Goal: Navigation & Orientation: Understand site structure

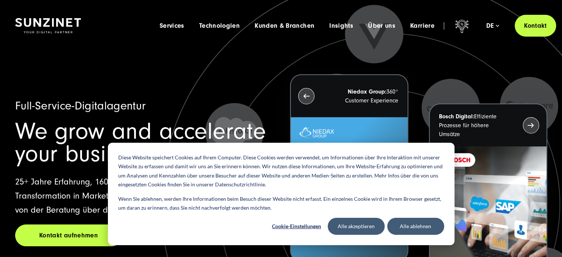
drag, startPoint x: 368, startPoint y: 63, endPoint x: 390, endPoint y: 57, distance: 22.3
click at [368, 63] on icon at bounding box center [389, 204] width 642 height 642
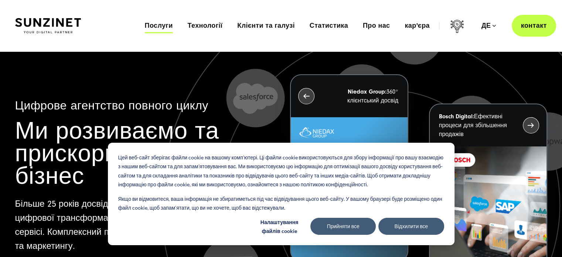
click at [161, 28] on font "Послуги" at bounding box center [159, 26] width 28 height 8
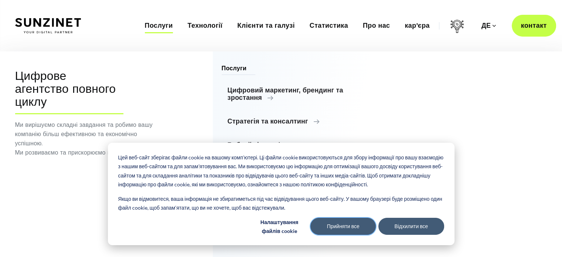
click at [351, 224] on font "Прийняти все" at bounding box center [343, 226] width 33 height 9
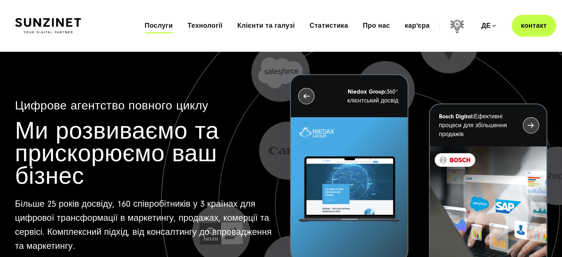
click at [164, 28] on font "Послуги" at bounding box center [159, 26] width 28 height 8
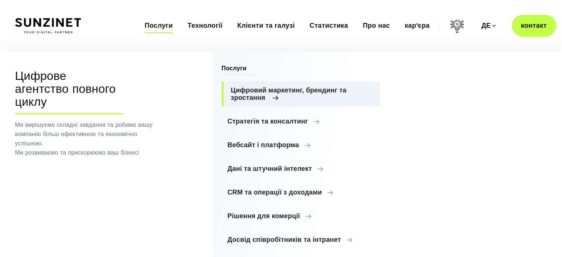
click at [265, 91] on font "Цифровий маркетинг, брендинг та зростання" at bounding box center [289, 93] width 116 height 15
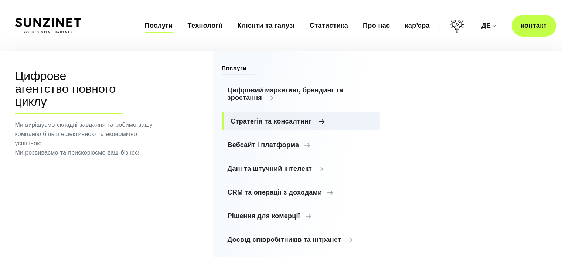
click at [278, 124] on font "Стратегія та консалтинг" at bounding box center [271, 121] width 81 height 7
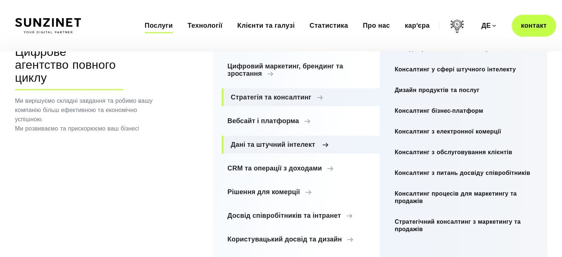
scroll to position [27, 0]
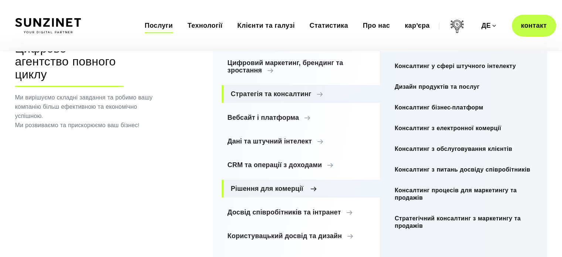
click at [262, 189] on font "Рішення для комерції" at bounding box center [267, 188] width 72 height 7
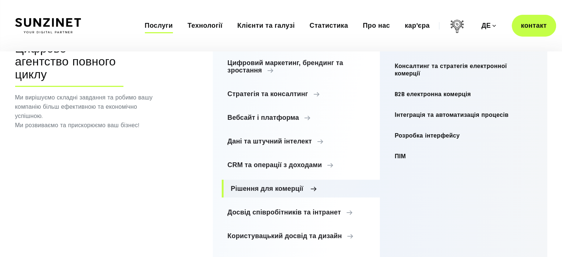
scroll to position [27, 0]
click at [262, 209] on font "Досвід співробітників та інтранет" at bounding box center [287, 212] width 113 height 7
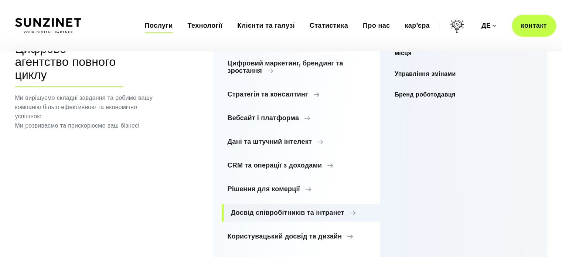
click at [262, 223] on ul "Цифровий маркетинг, брендинг та зростання Digital Marketing, Branding & Growth …" at bounding box center [301, 149] width 159 height 191
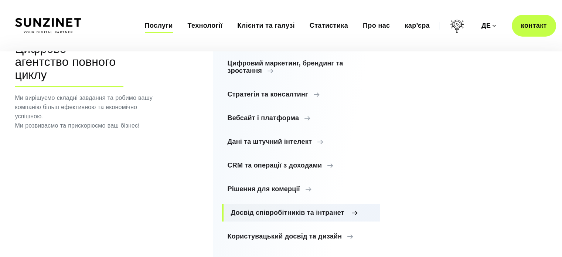
click at [262, 215] on font "Досвід співробітників та інтранет" at bounding box center [287, 212] width 113 height 7
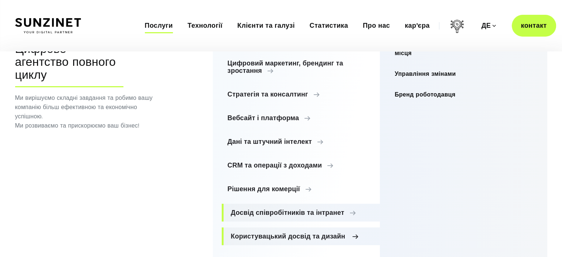
click at [258, 235] on font "Користувацький досвід та дизайн" at bounding box center [288, 235] width 115 height 7
